Goal: Transaction & Acquisition: Purchase product/service

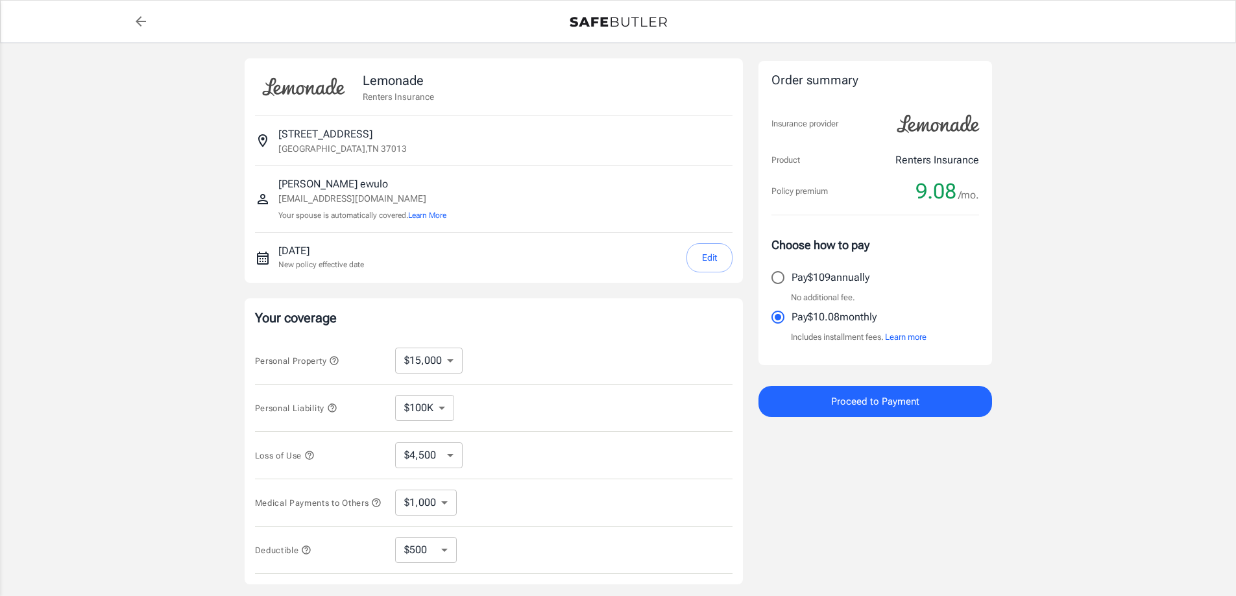
select select "15000"
select select "500"
click at [335, 252] on p "[DATE]" at bounding box center [321, 251] width 86 height 16
click at [710, 255] on button "Edit" at bounding box center [709, 257] width 46 height 29
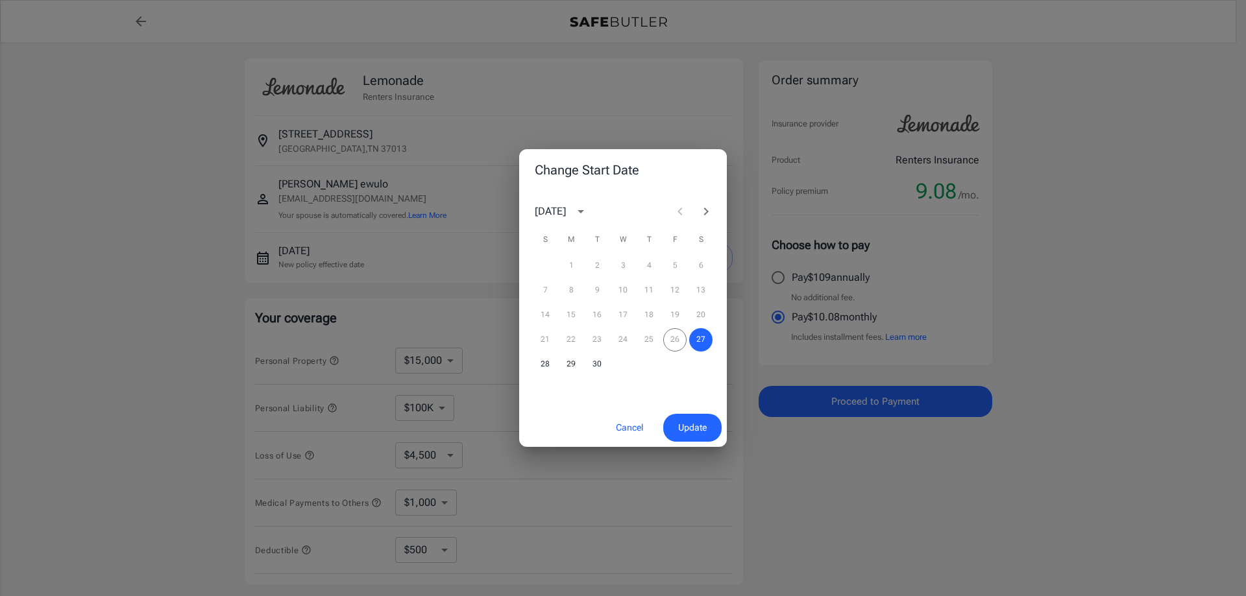
click at [676, 338] on div "21 22 23 24 25 26 27" at bounding box center [623, 339] width 208 height 23
click at [703, 313] on div "14 15 16 17 18 19 20" at bounding box center [623, 315] width 208 height 23
click at [681, 318] on div "14 15 16 17 18 19 20" at bounding box center [623, 315] width 208 height 23
drag, startPoint x: 658, startPoint y: 297, endPoint x: 609, endPoint y: 267, distance: 56.7
click at [651, 292] on div "7 8 9 10 11 12 13" at bounding box center [623, 290] width 208 height 23
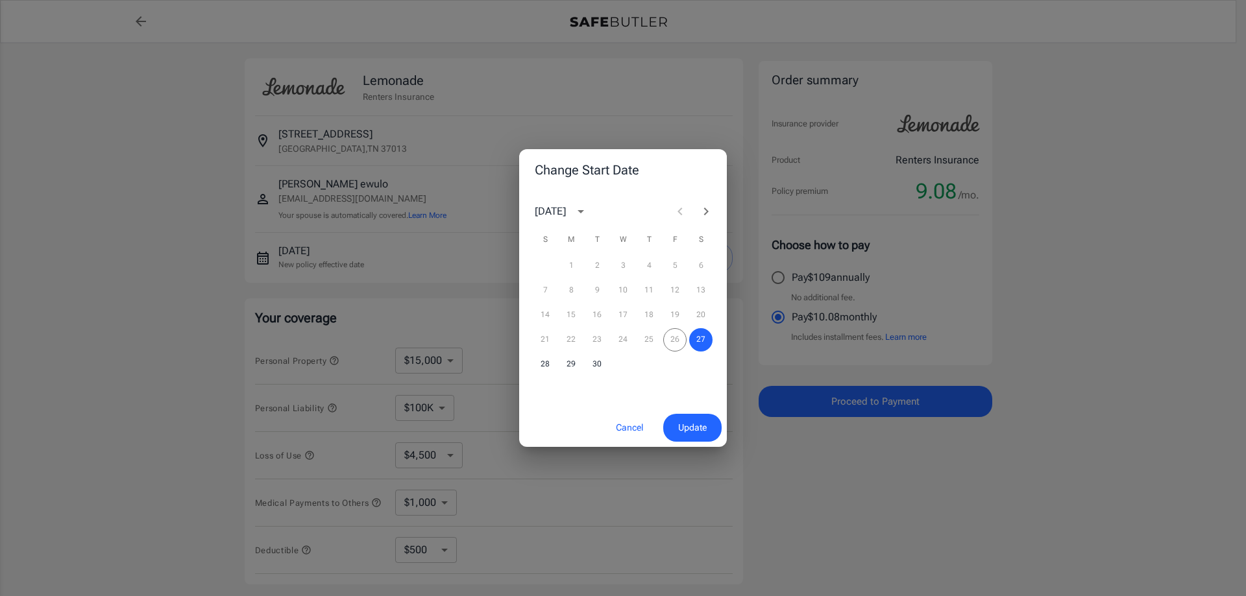
click at [609, 267] on div "1 2 3 4 5 6" at bounding box center [623, 265] width 208 height 23
click at [605, 260] on div "1 2 3 4 5 6" at bounding box center [623, 265] width 208 height 23
click at [622, 426] on button "Cancel" at bounding box center [629, 428] width 57 height 28
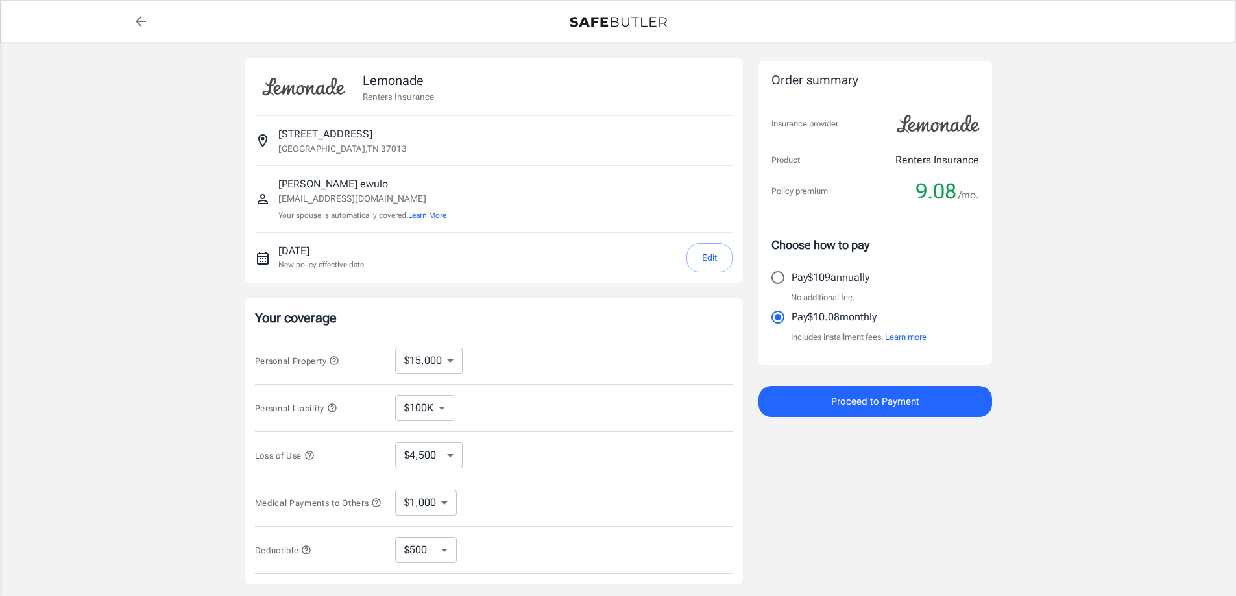
click at [140, 18] on icon "back to quotes" at bounding box center [141, 21] width 10 height 10
